Goal: Information Seeking & Learning: Learn about a topic

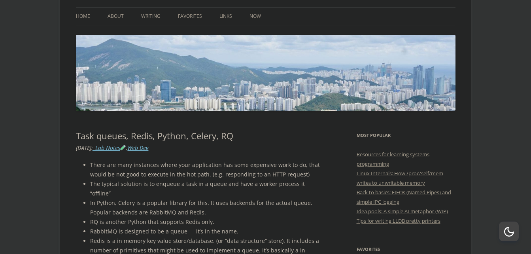
scroll to position [119, 0]
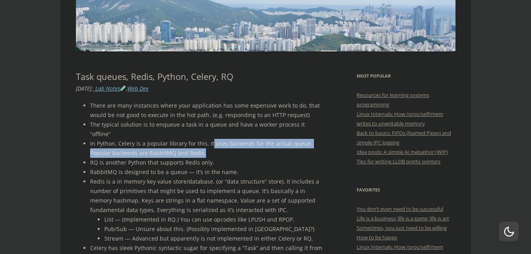
drag, startPoint x: 209, startPoint y: 135, endPoint x: 230, endPoint y: 142, distance: 21.9
click at [230, 142] on li "In Python, Celery is a popular library for this. It uses backends for the actua…" at bounding box center [206, 148] width 233 height 19
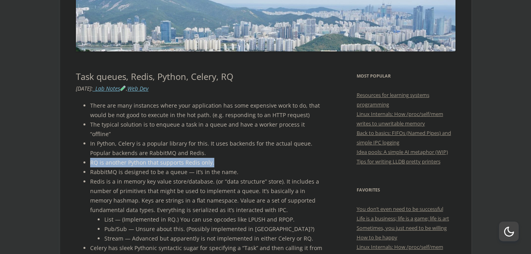
drag, startPoint x: 106, startPoint y: 153, endPoint x: 236, endPoint y: 152, distance: 129.7
click at [236, 158] on li "RQ is another Python that supports Redis only." at bounding box center [206, 162] width 233 height 9
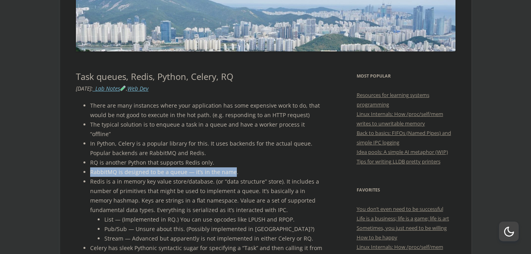
drag, startPoint x: 87, startPoint y: 163, endPoint x: 231, endPoint y: 163, distance: 144.0
click at [231, 163] on ul "There are many instances where your application has some expensive work to do, …" at bounding box center [199, 220] width 247 height 238
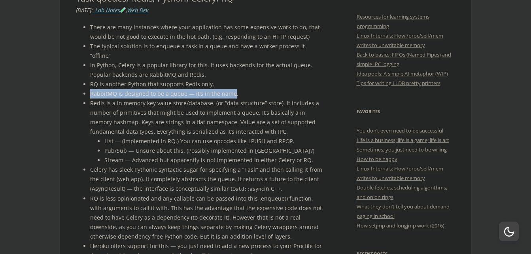
scroll to position [198, 0]
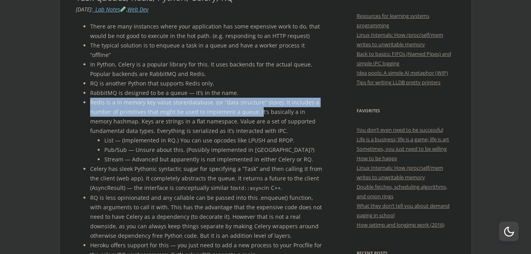
drag, startPoint x: 88, startPoint y: 95, endPoint x: 257, endPoint y: 105, distance: 168.8
click at [257, 105] on ul "There are many instances where your application has some expensive work to do, …" at bounding box center [199, 141] width 247 height 238
click at [257, 105] on li "Redis is a in memory key value store/database. (or “data structure” store). It …" at bounding box center [206, 131] width 233 height 66
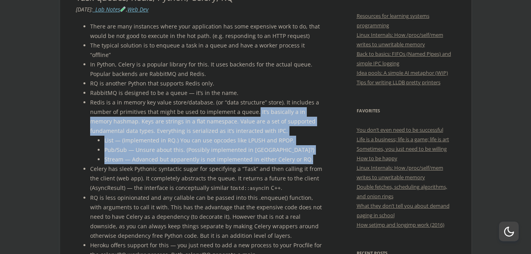
drag, startPoint x: 255, startPoint y: 104, endPoint x: 313, endPoint y: 148, distance: 72.4
click at [313, 148] on li "Redis is a in memory key value store/database. (or “data structure” store). It …" at bounding box center [206, 131] width 233 height 66
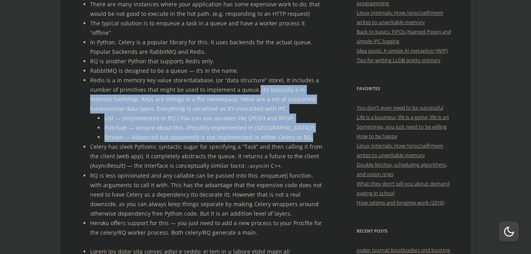
scroll to position [237, 0]
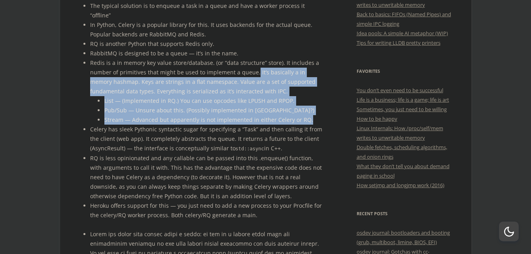
click at [116, 115] on li "Stream — Advanced but apparently is not implemented in either Celery or RQ." at bounding box center [213, 119] width 219 height 9
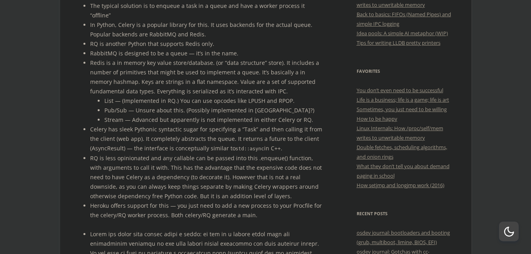
drag, startPoint x: 88, startPoint y: 122, endPoint x: 278, endPoint y: 141, distance: 191.2
click at [278, 141] on ul "There are many instances where your application has some expensive work to do, …" at bounding box center [199, 101] width 247 height 238
click at [149, 153] on li "RQ is less opinionated and any callable can be passed into this .enqueue() func…" at bounding box center [206, 176] width 233 height 47
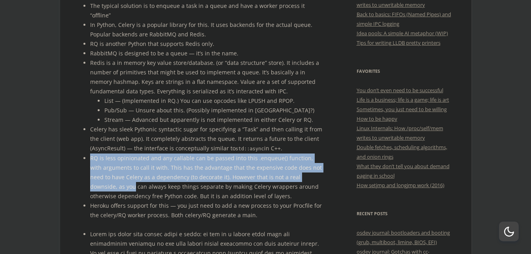
drag, startPoint x: 89, startPoint y: 147, endPoint x: 320, endPoint y: 170, distance: 232.5
click at [320, 170] on ul "There are many instances where your application has some expensive work to do, …" at bounding box center [199, 101] width 247 height 238
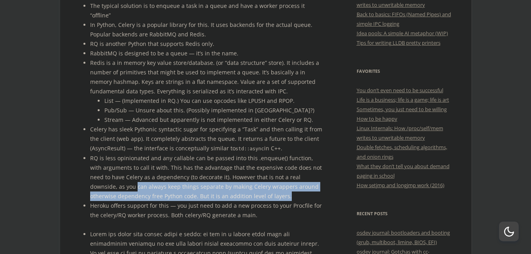
drag, startPoint x: 90, startPoint y: 176, endPoint x: 257, endPoint y: 185, distance: 167.9
click at [257, 185] on li "RQ is less opinionated and any callable can be passed into this .enqueue() func…" at bounding box center [206, 176] width 233 height 47
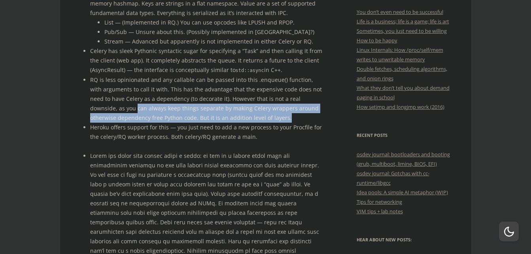
scroll to position [316, 0]
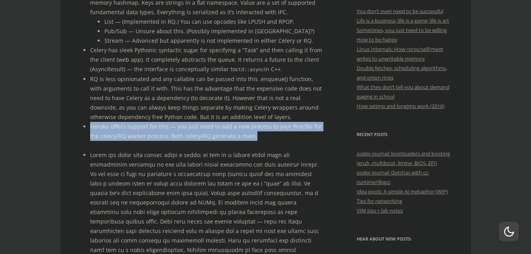
drag, startPoint x: 90, startPoint y: 116, endPoint x: 263, endPoint y: 130, distance: 173.4
click at [263, 130] on li "Heroku offers support for this — you just need to add a new process to your Pro…" at bounding box center [206, 131] width 233 height 19
click at [261, 130] on li "Heroku offers support for this — you just need to add a new process to your Pro…" at bounding box center [206, 131] width 233 height 19
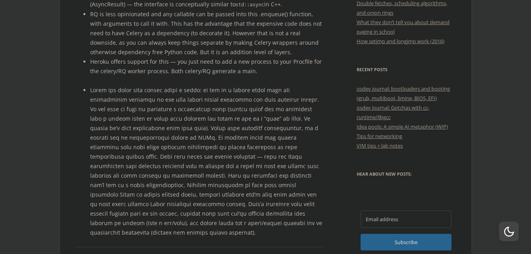
scroll to position [396, 0]
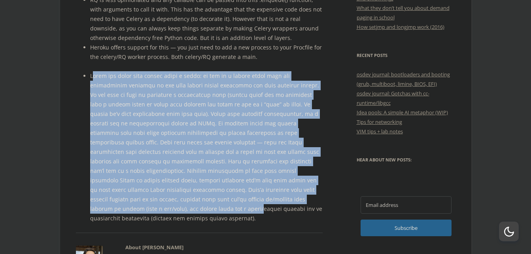
drag, startPoint x: 95, startPoint y: 66, endPoint x: 195, endPoint y: 196, distance: 163.8
click at [195, 196] on li at bounding box center [206, 147] width 233 height 152
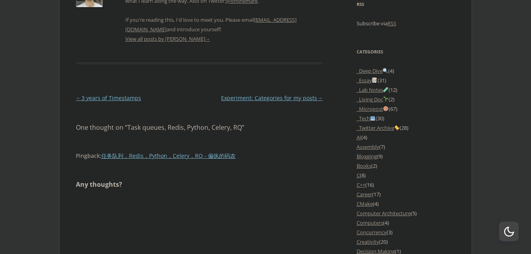
scroll to position [593, 0]
